Goal: Navigation & Orientation: Find specific page/section

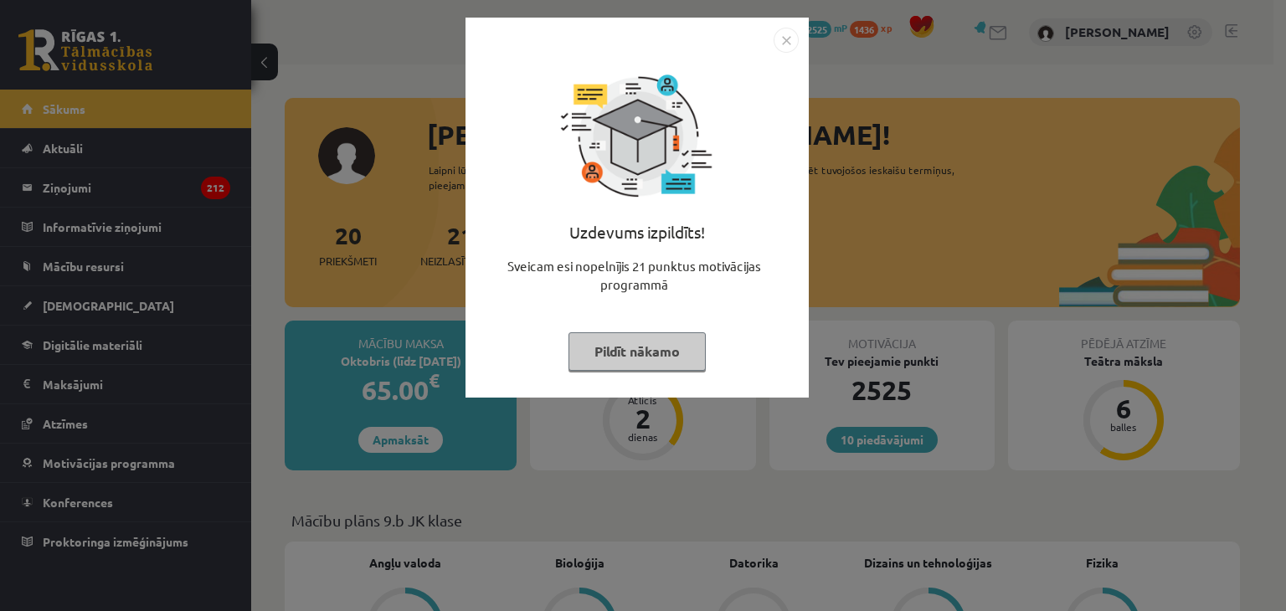
click at [628, 352] on button "Pildīt nākamo" at bounding box center [636, 351] width 137 height 39
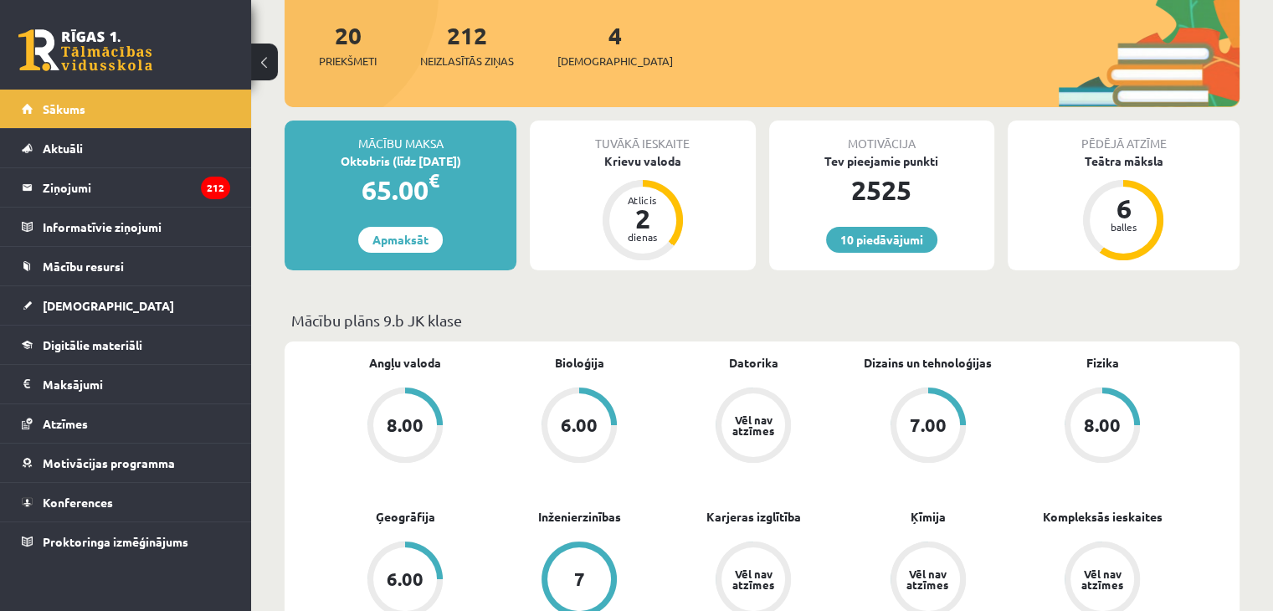
scroll to position [251, 0]
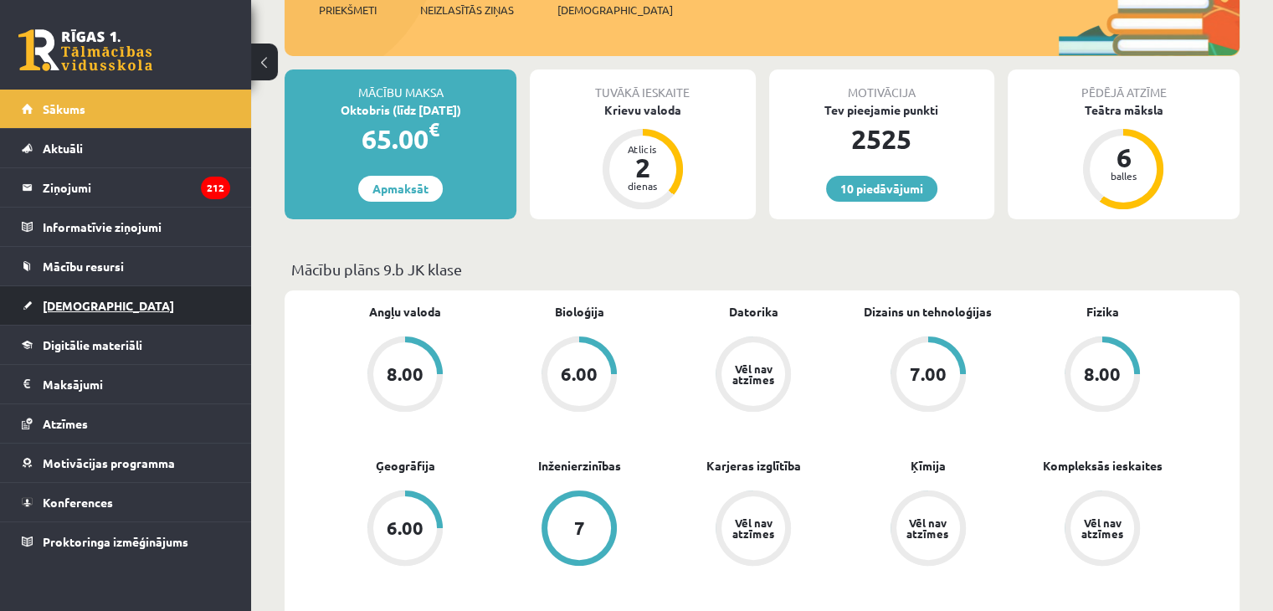
click at [95, 307] on link "[DEMOGRAPHIC_DATA]" at bounding box center [126, 305] width 208 height 39
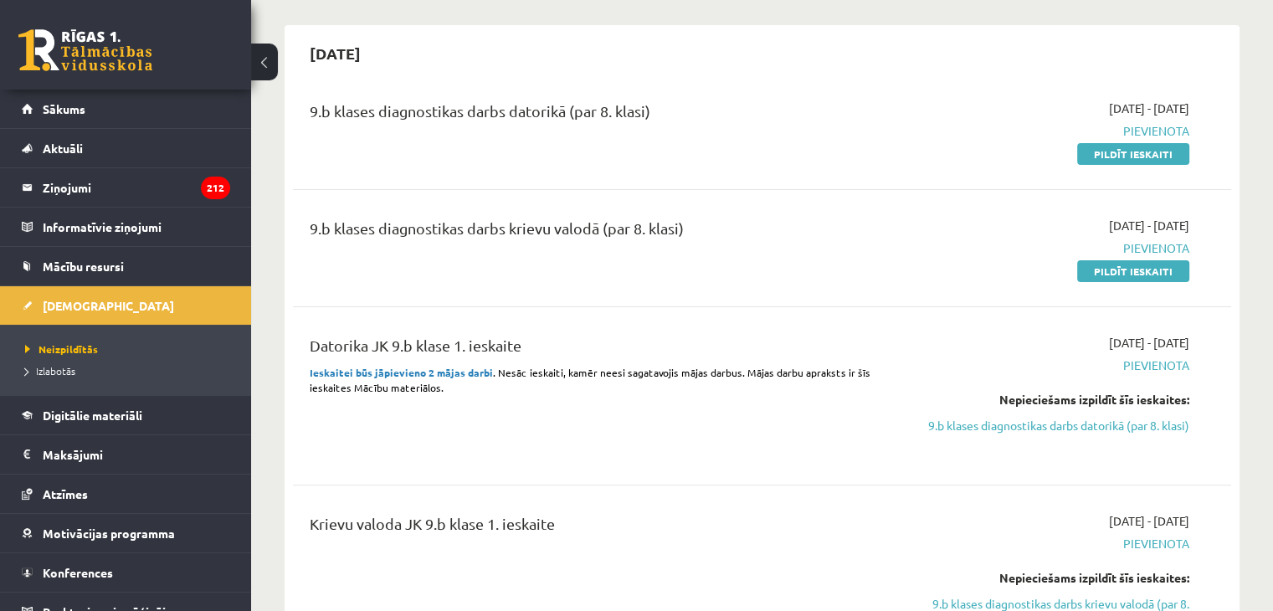
scroll to position [419, 0]
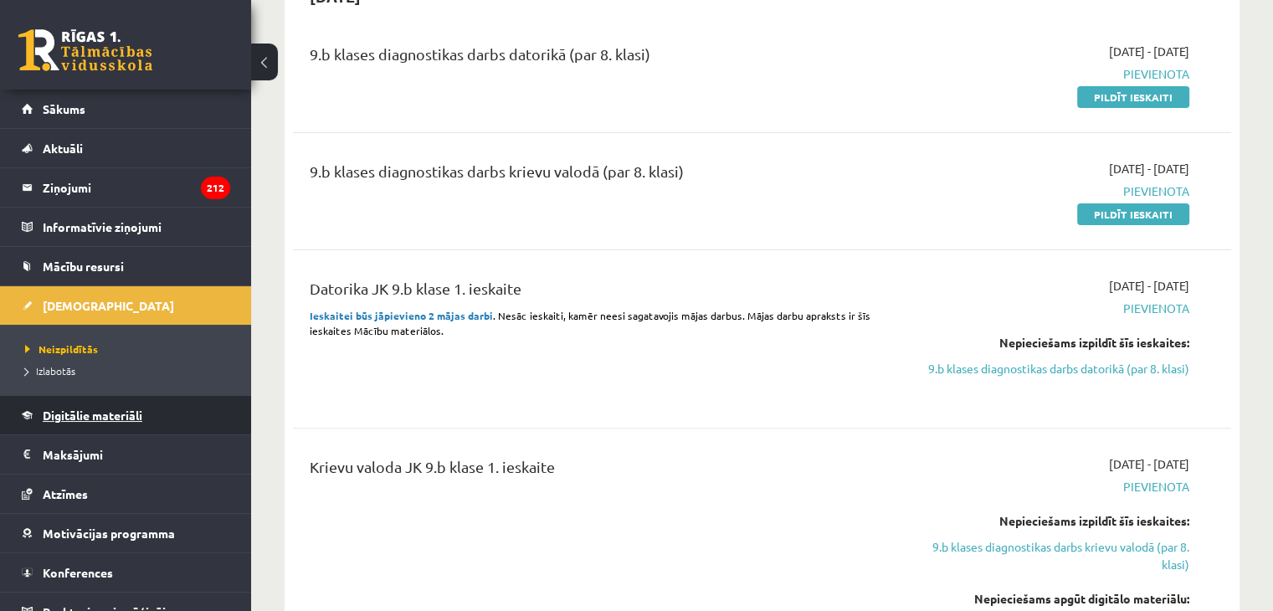
click at [114, 409] on span "Digitālie materiāli" at bounding box center [93, 415] width 100 height 15
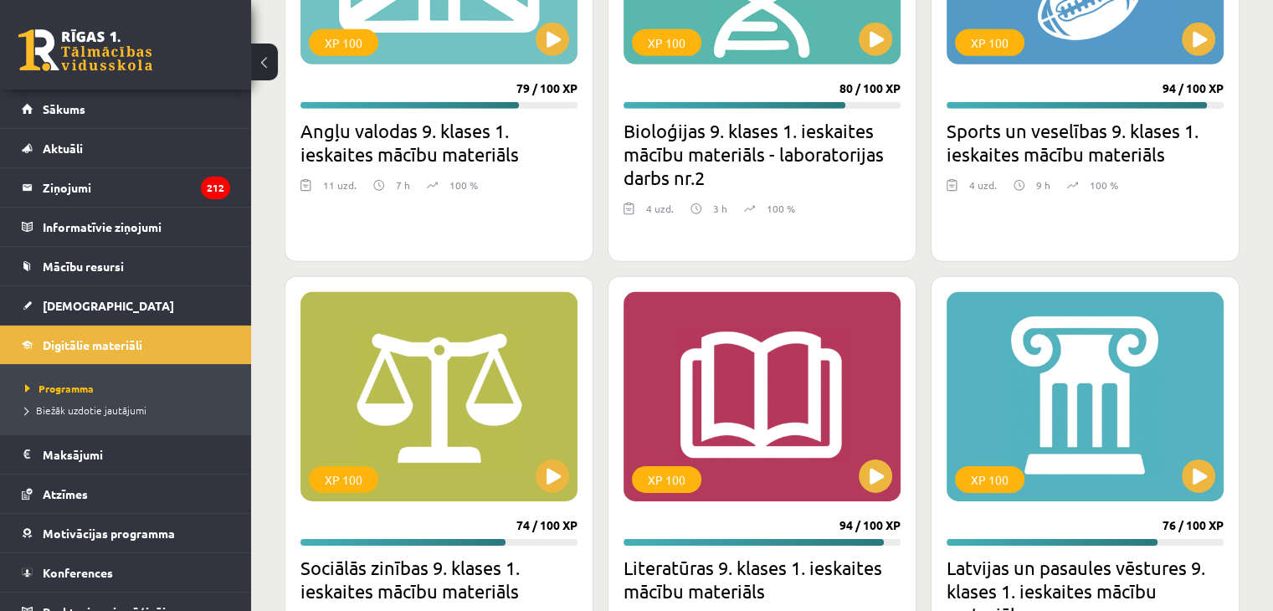
scroll to position [4520, 0]
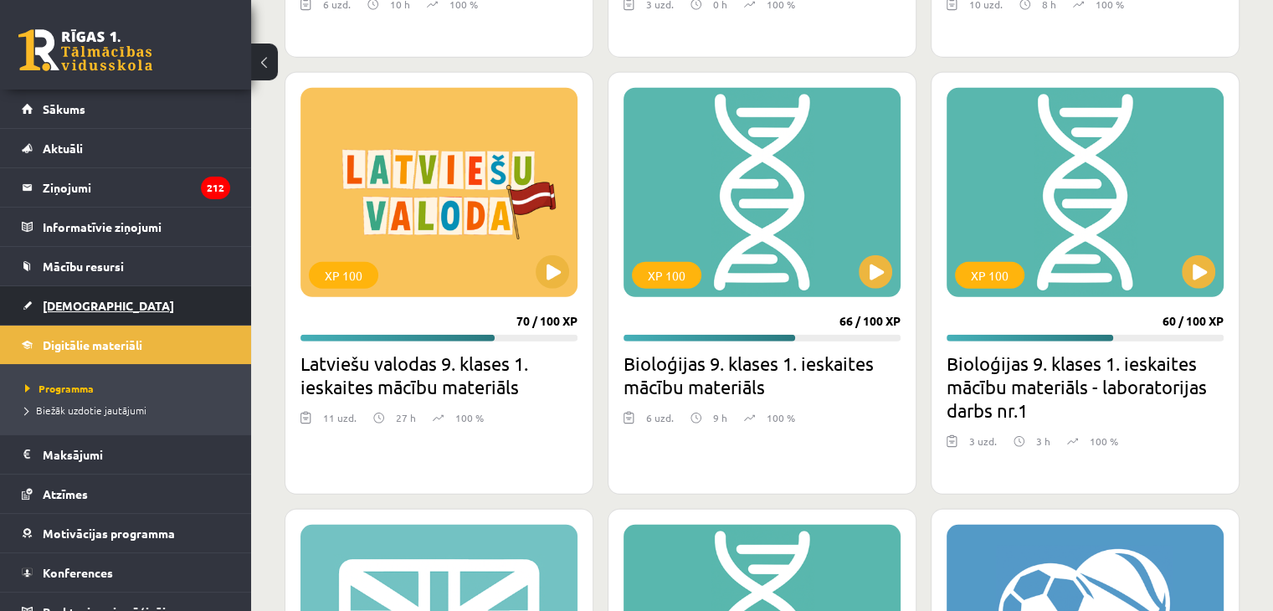
click at [72, 302] on span "[DEMOGRAPHIC_DATA]" at bounding box center [108, 305] width 131 height 15
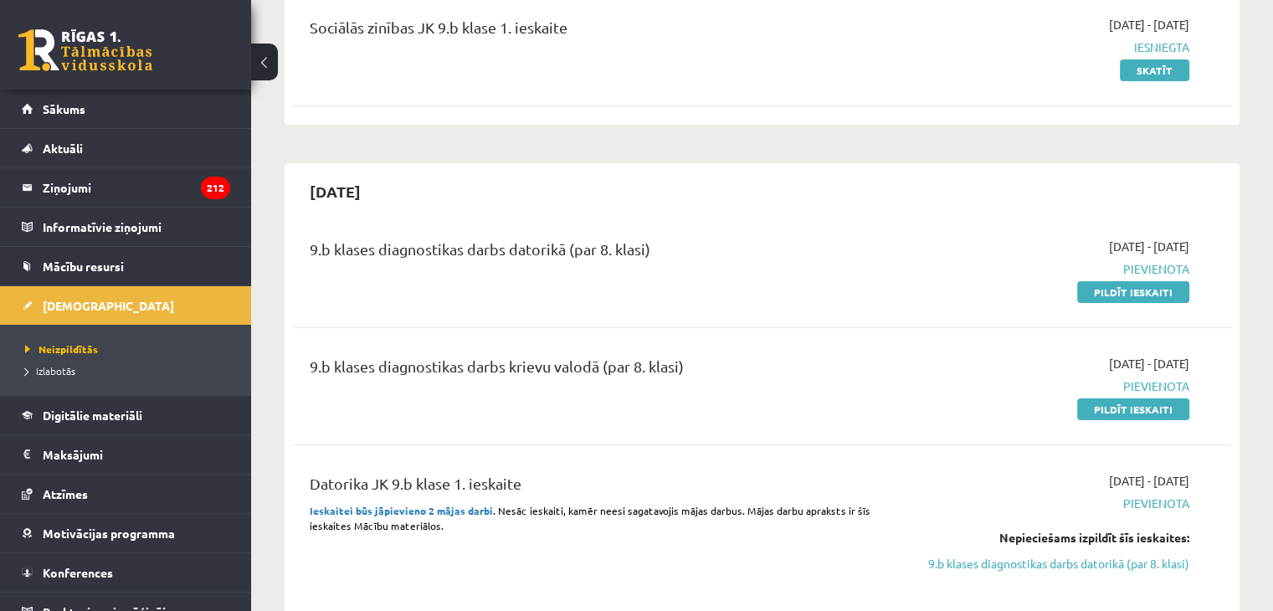
scroll to position [335, 0]
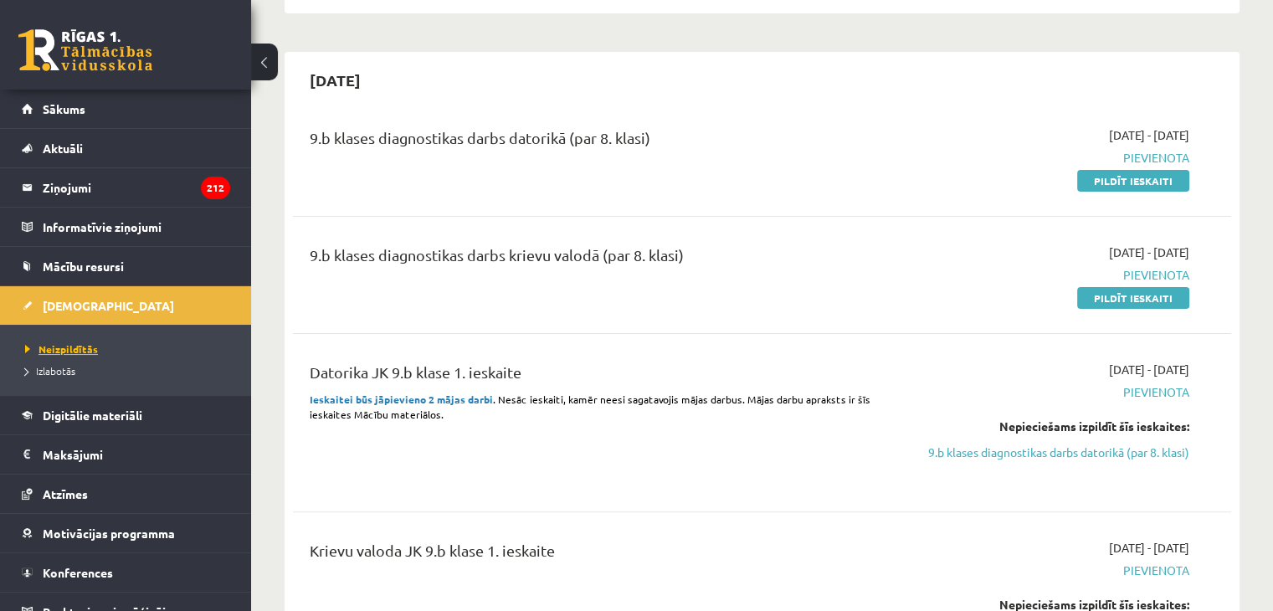
click at [80, 346] on span "Neizpildītās" at bounding box center [61, 348] width 73 height 13
click at [78, 417] on span "Digitālie materiāli" at bounding box center [93, 415] width 100 height 15
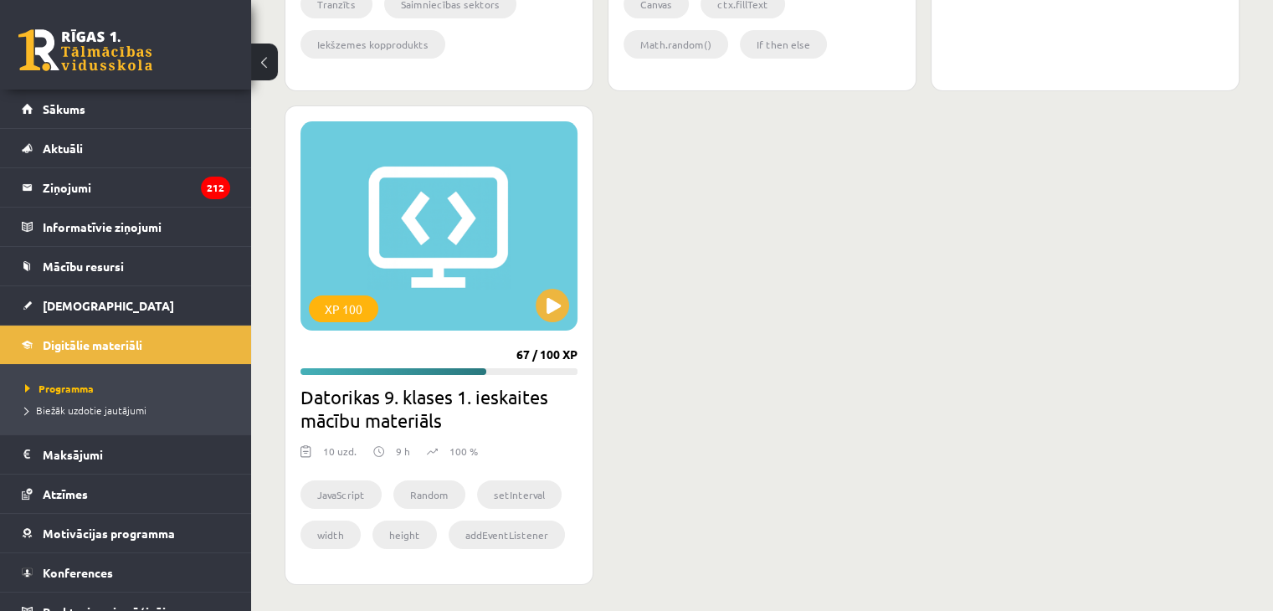
scroll to position [6449, 0]
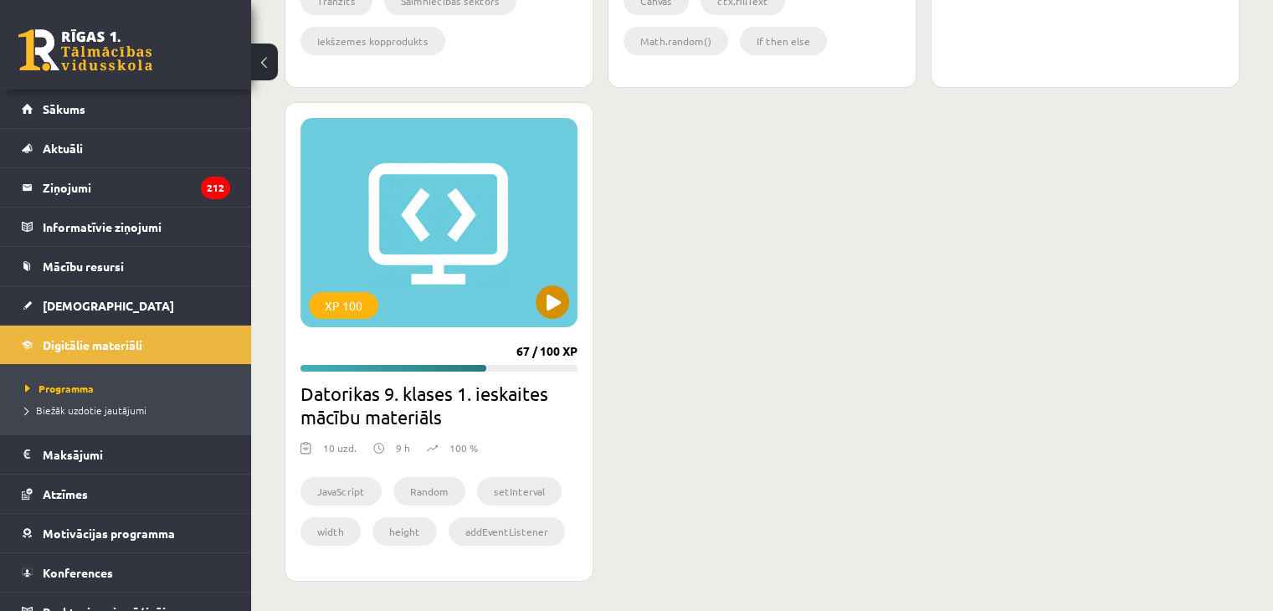
click at [392, 280] on div "XP 100" at bounding box center [439, 222] width 277 height 209
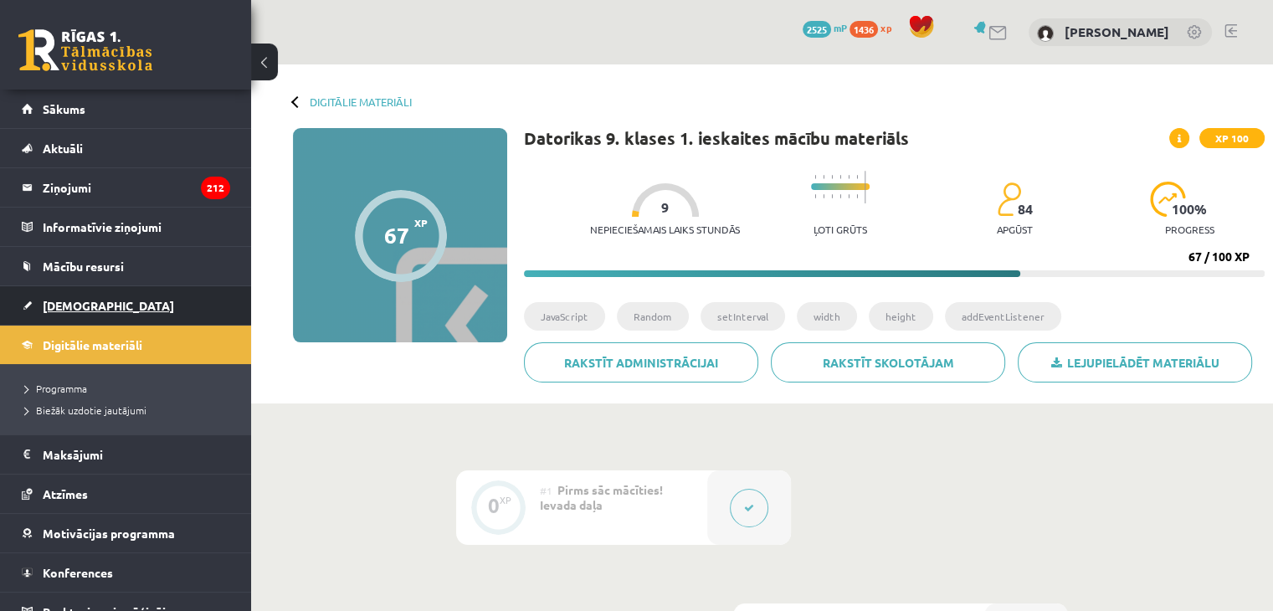
click at [77, 298] on span "[DEMOGRAPHIC_DATA]" at bounding box center [108, 305] width 131 height 15
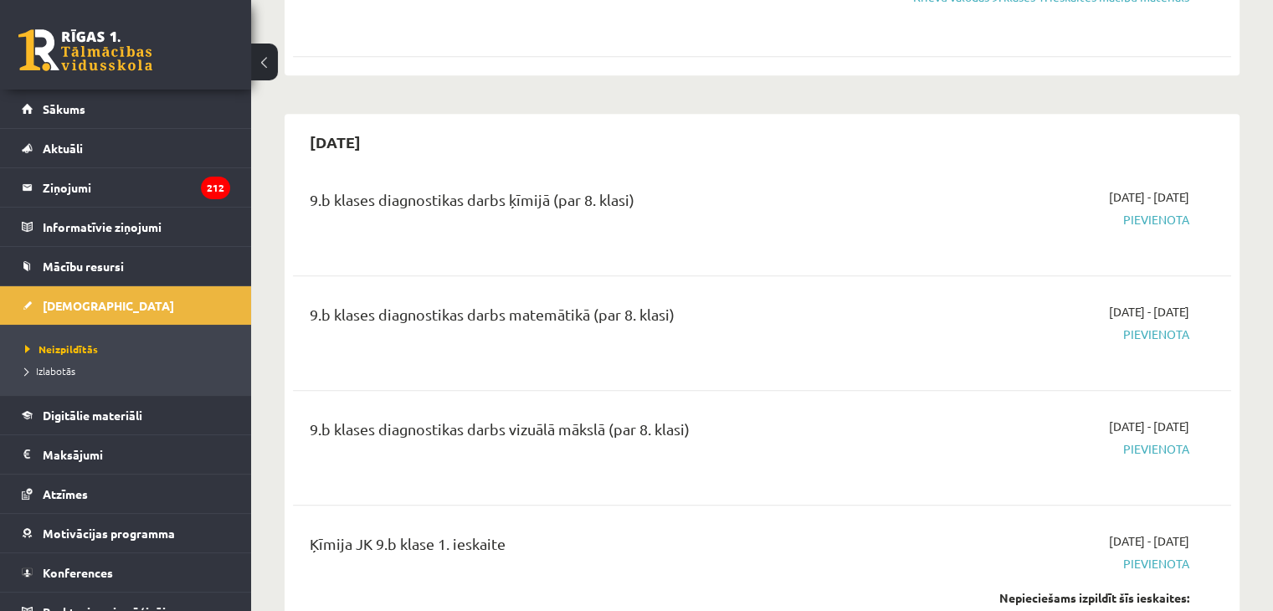
scroll to position [1005, 0]
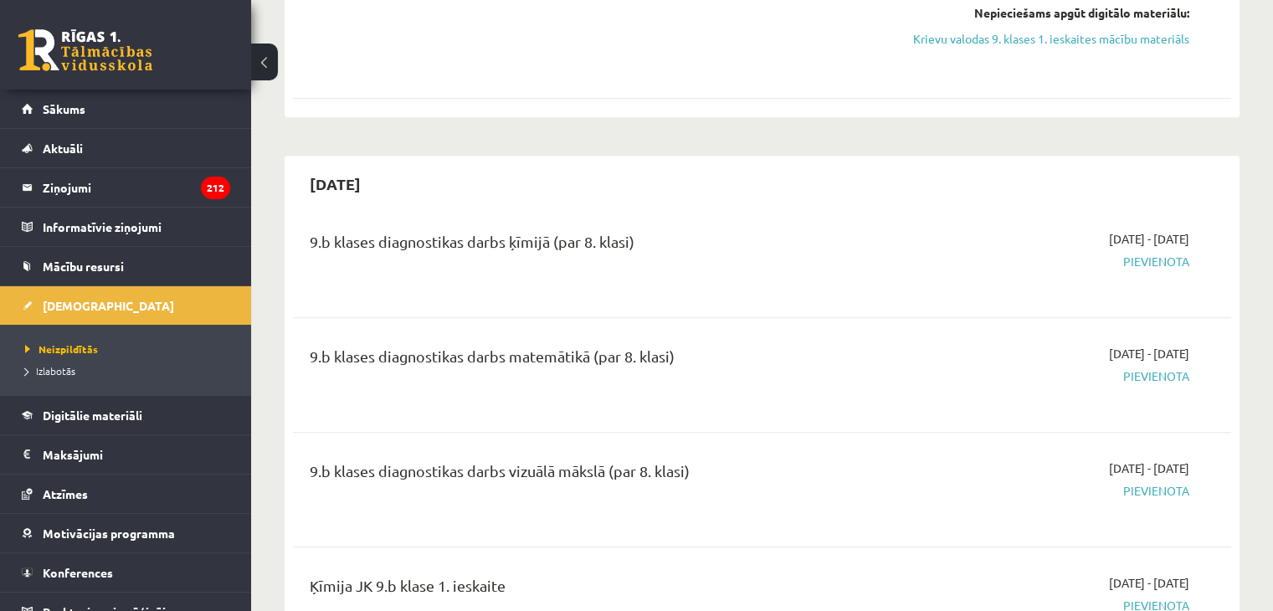
click at [591, 376] on div "9.b klases diagnostikas darbs matemātikā (par 8. klasi)" at bounding box center [599, 360] width 578 height 31
click at [582, 366] on div "9.b klases diagnostikas darbs matemātikā (par 8. klasi)" at bounding box center [599, 360] width 578 height 31
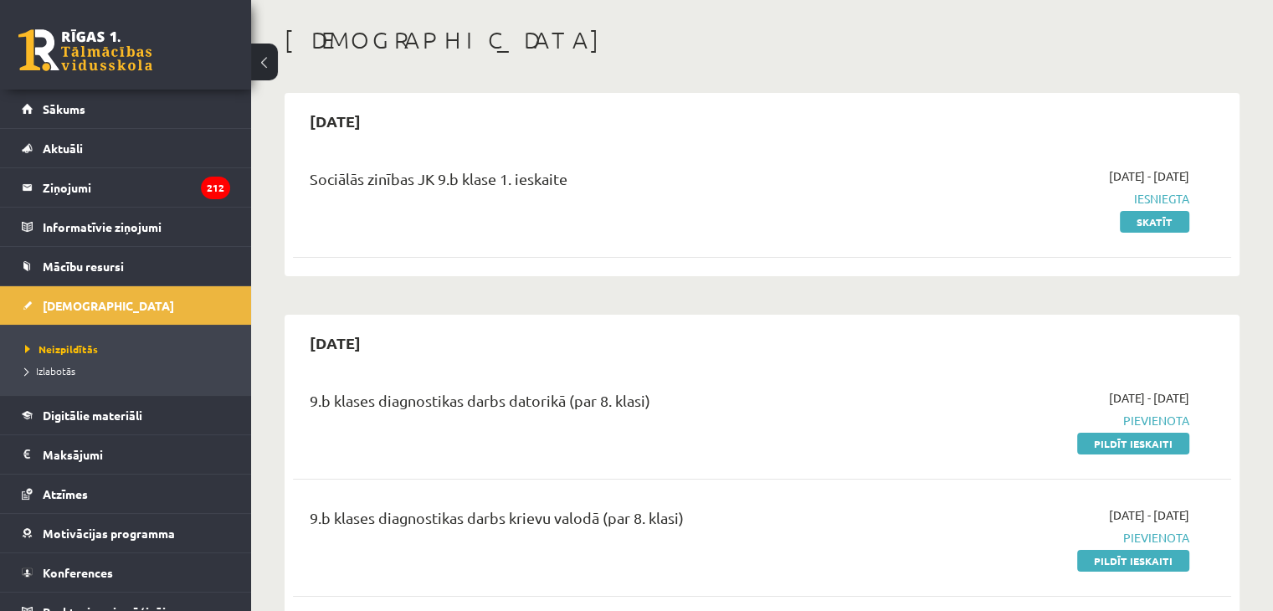
scroll to position [0, 0]
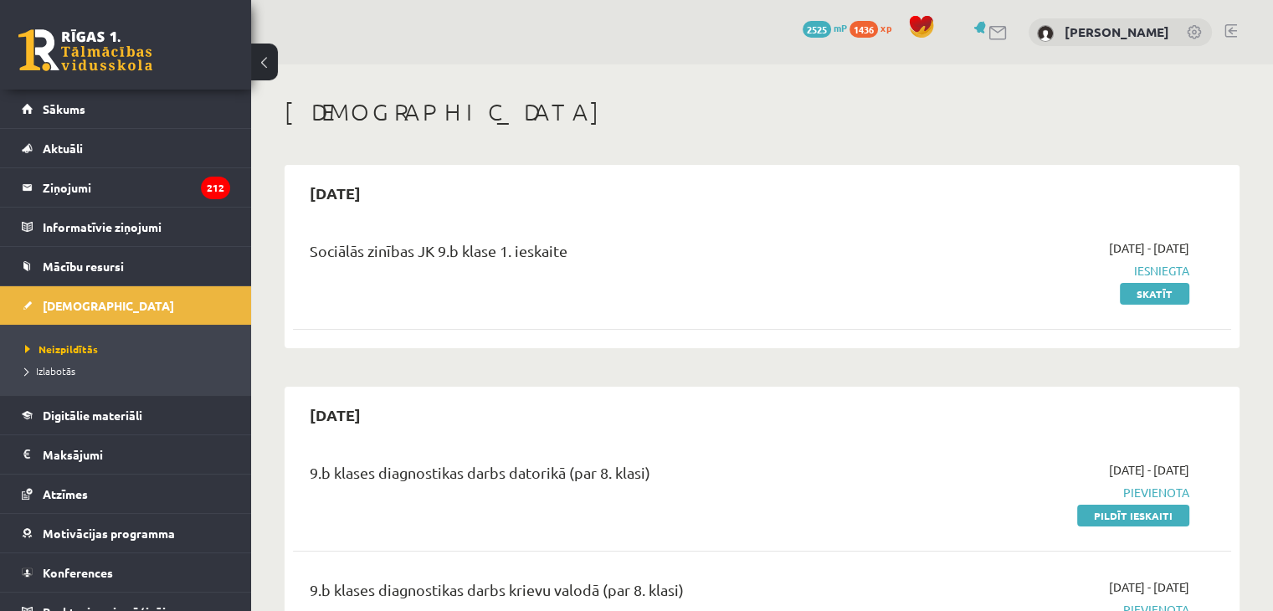
click at [1231, 24] on link at bounding box center [1231, 30] width 13 height 13
